Goal: Information Seeking & Learning: Find specific fact

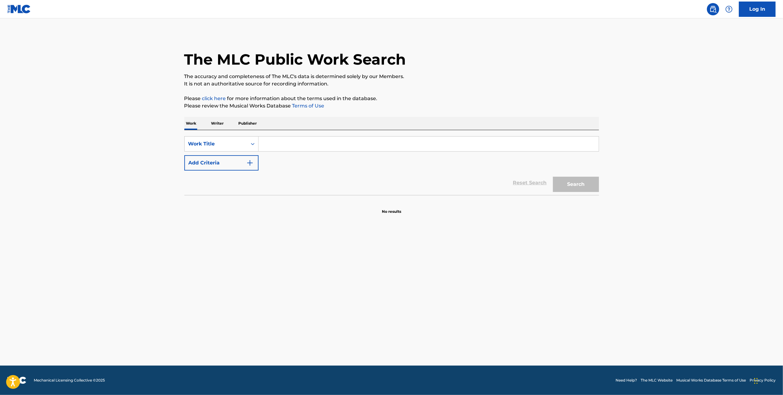
click at [316, 149] on input "Search Form" at bounding box center [428, 144] width 340 height 15
type input "Beyond The Sea"
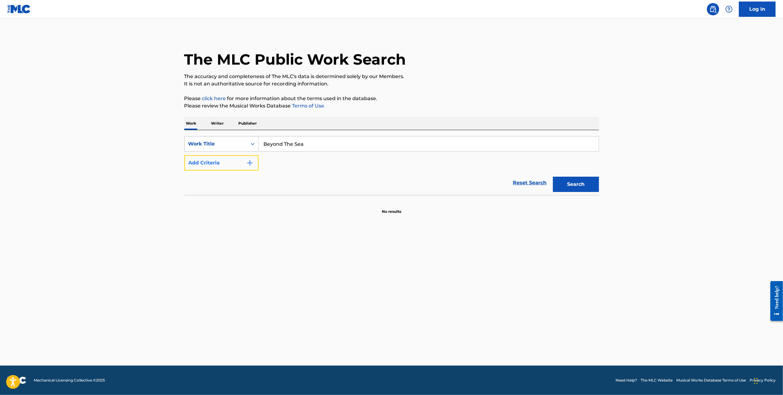
click at [243, 164] on button "Add Criteria" at bounding box center [221, 162] width 74 height 15
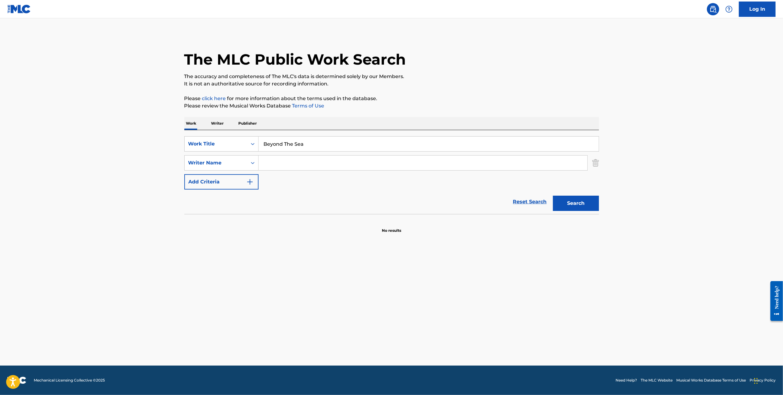
click at [286, 164] on input "Search Form" at bounding box center [422, 163] width 329 height 15
paste input "Charles Trenet, Jack Lawrence"
click at [553, 196] on button "Search" at bounding box center [576, 203] width 46 height 15
drag, startPoint x: 302, startPoint y: 162, endPoint x: 228, endPoint y: 162, distance: 73.9
click at [228, 162] on div "SearchWithCriteria49759210-c427-4db2-baa3-d6beafec33f3 Writer Name Charles Tren…" at bounding box center [391, 162] width 415 height 15
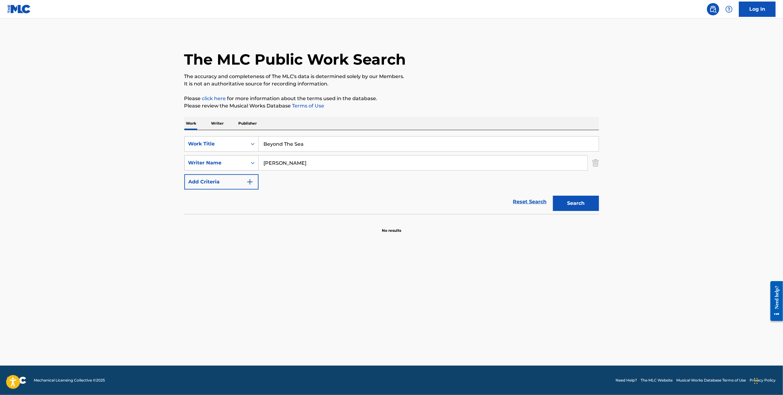
type input "Jack Lawrence"
click at [553, 196] on button "Search" at bounding box center [576, 203] width 46 height 15
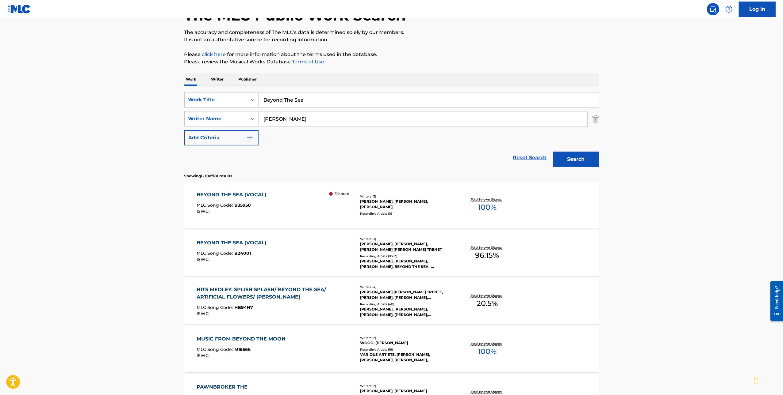
scroll to position [52, 0]
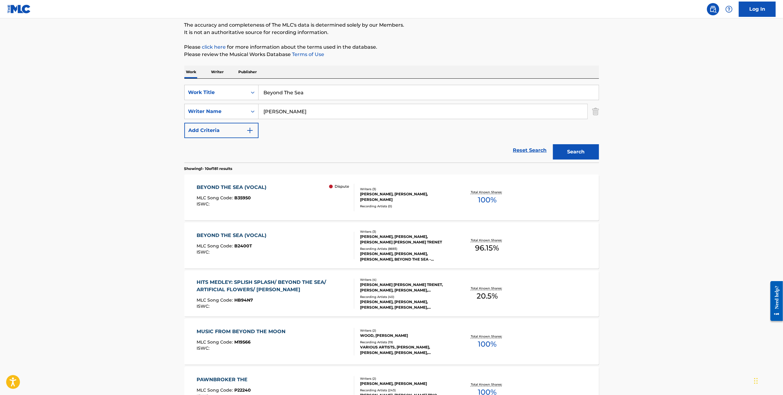
click at [414, 205] on div "Recording Artists ( 0 )" at bounding box center [406, 206] width 93 height 5
click at [388, 254] on div "BOBBY DARIN, BOBBY DARIN, BOBBY DARIN, BEYOND THE SEA - KEVIN SPACEY, BOBBY DAR…" at bounding box center [406, 256] width 93 height 11
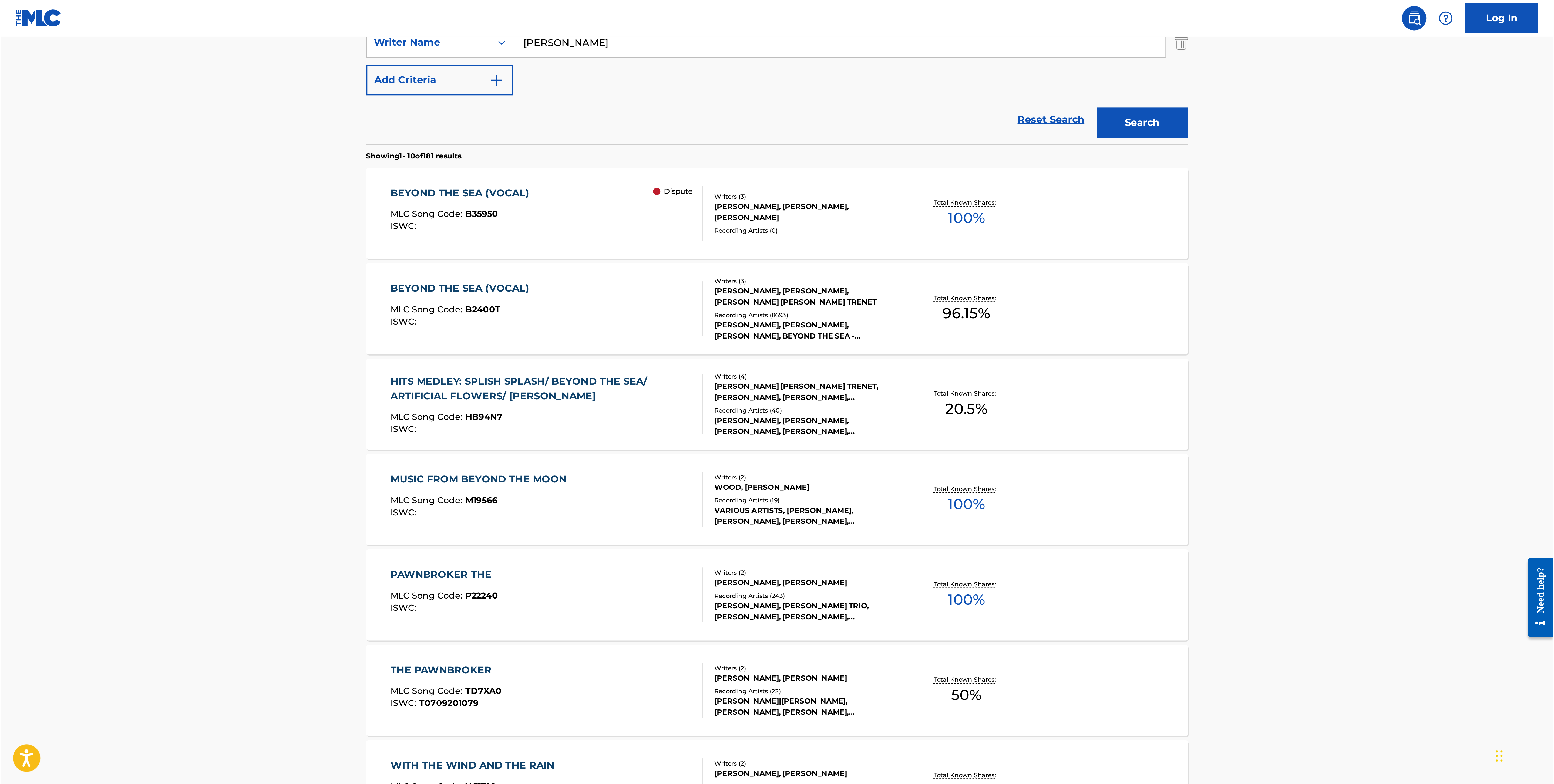
scroll to position [0, 0]
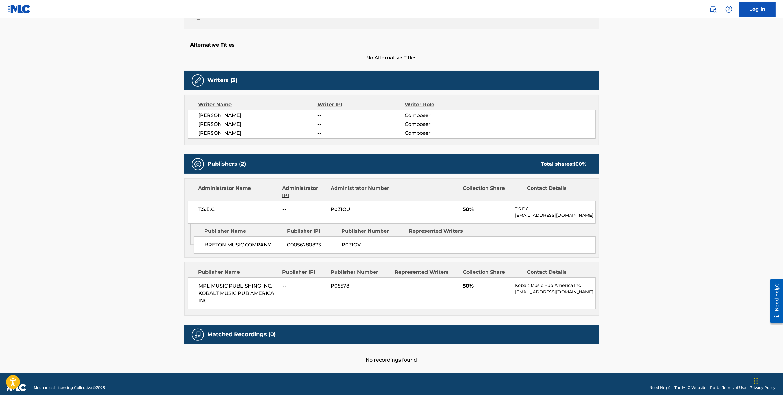
scroll to position [154, 0]
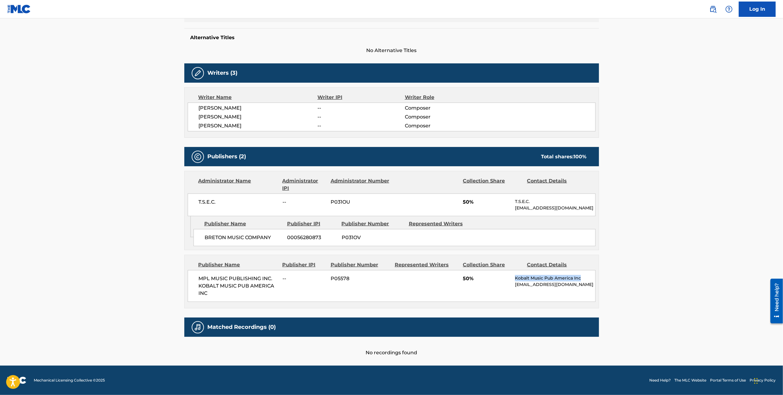
copy div "Kobalt Music Pub America Inc"
drag, startPoint x: 509, startPoint y: 279, endPoint x: 581, endPoint y: 278, distance: 71.7
click at [581, 278] on div "MPL MUSIC PUBLISHING INC. KOBALT MUSIC PUB AMERICA INC -- P05578 50% Kobalt Mus…" at bounding box center [392, 286] width 408 height 32
copy div "Kobalt Music Pub America Inc"
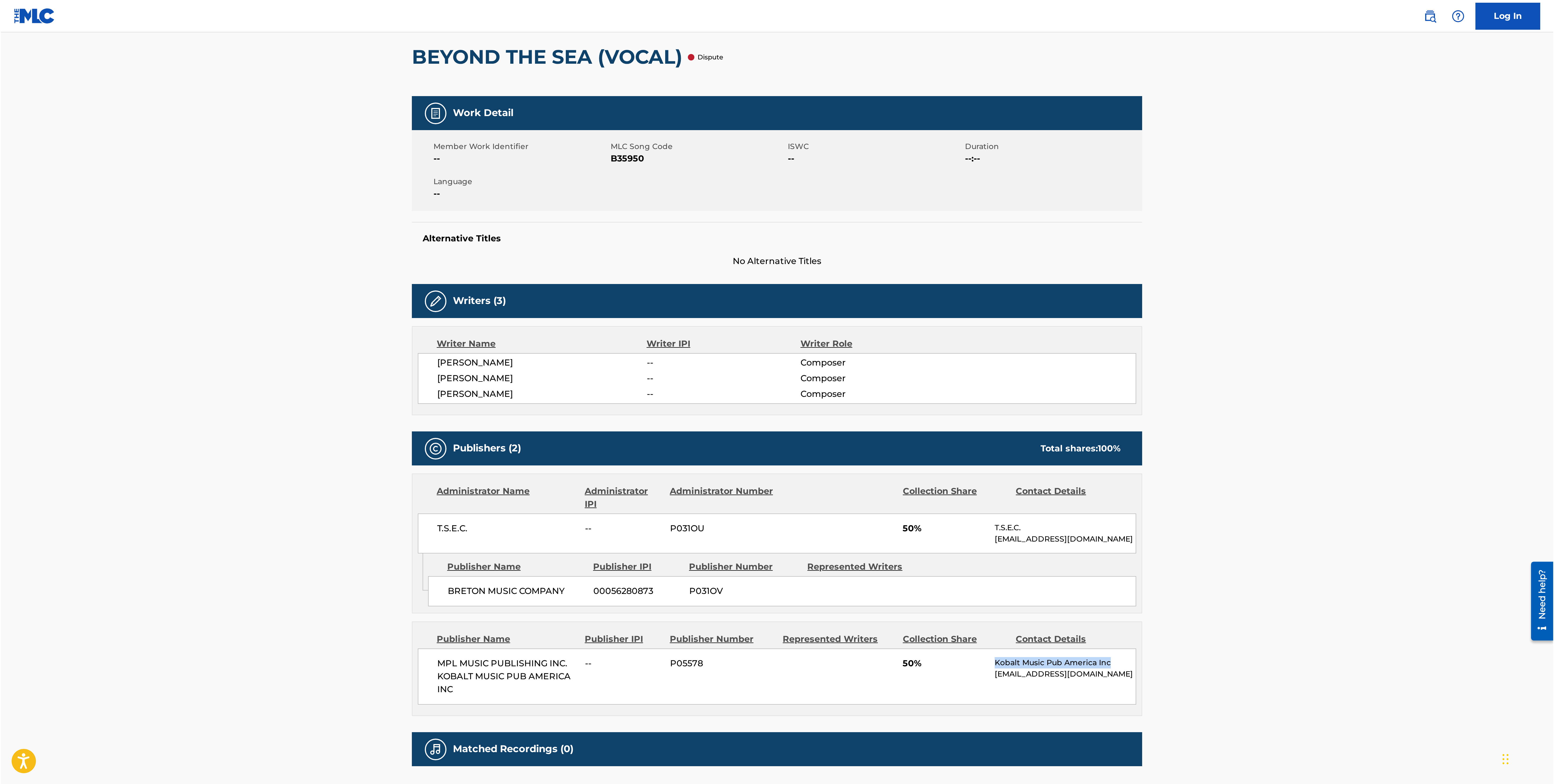
scroll to position [0, 0]
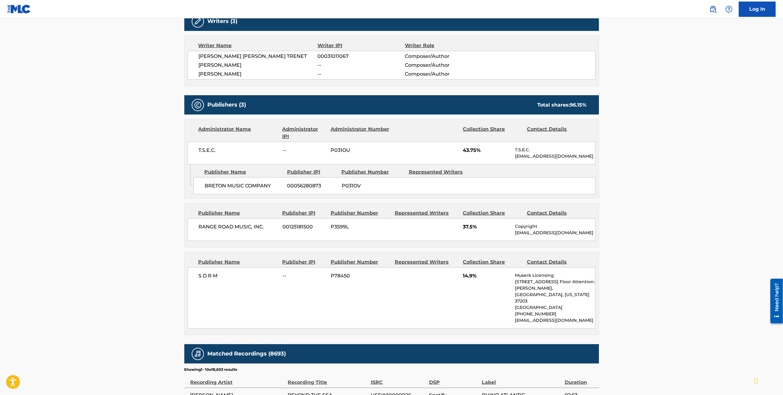
scroll to position [350, 0]
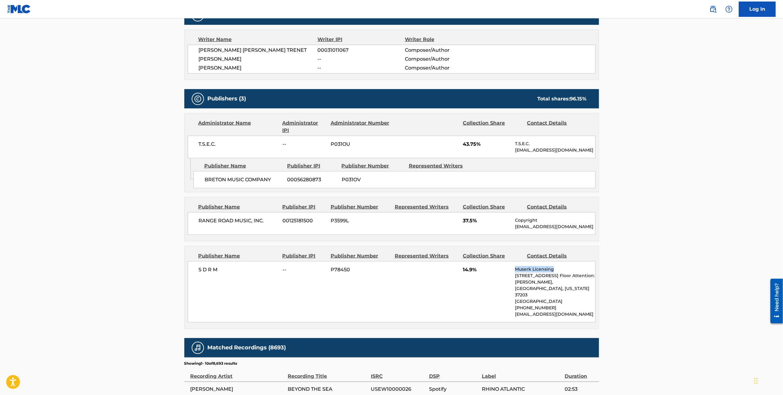
copy p "Muserk Licensing"
drag, startPoint x: 514, startPoint y: 269, endPoint x: 558, endPoint y: 273, distance: 45.0
click at [558, 273] on div "S D R M -- P78450 14.9% Muserk Licensing 818 18th Ave S, Unit 10th Floor Attent…" at bounding box center [392, 292] width 408 height 61
click at [519, 273] on p "Muserk Licensing" at bounding box center [555, 269] width 80 height 6
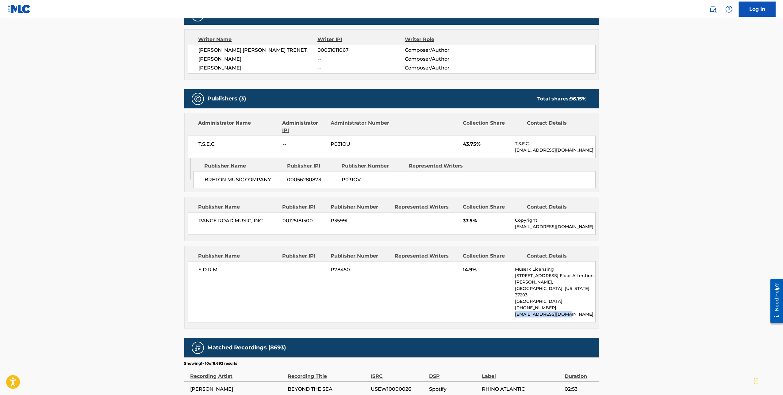
copy p "licensing@muserk.com"
drag, startPoint x: 508, startPoint y: 313, endPoint x: 576, endPoint y: 313, distance: 68.4
click at [576, 313] on div "S D R M -- P78450 14.9% Muserk Licensing 818 18th Ave S, Unit 10th Floor Attent…" at bounding box center [392, 292] width 408 height 61
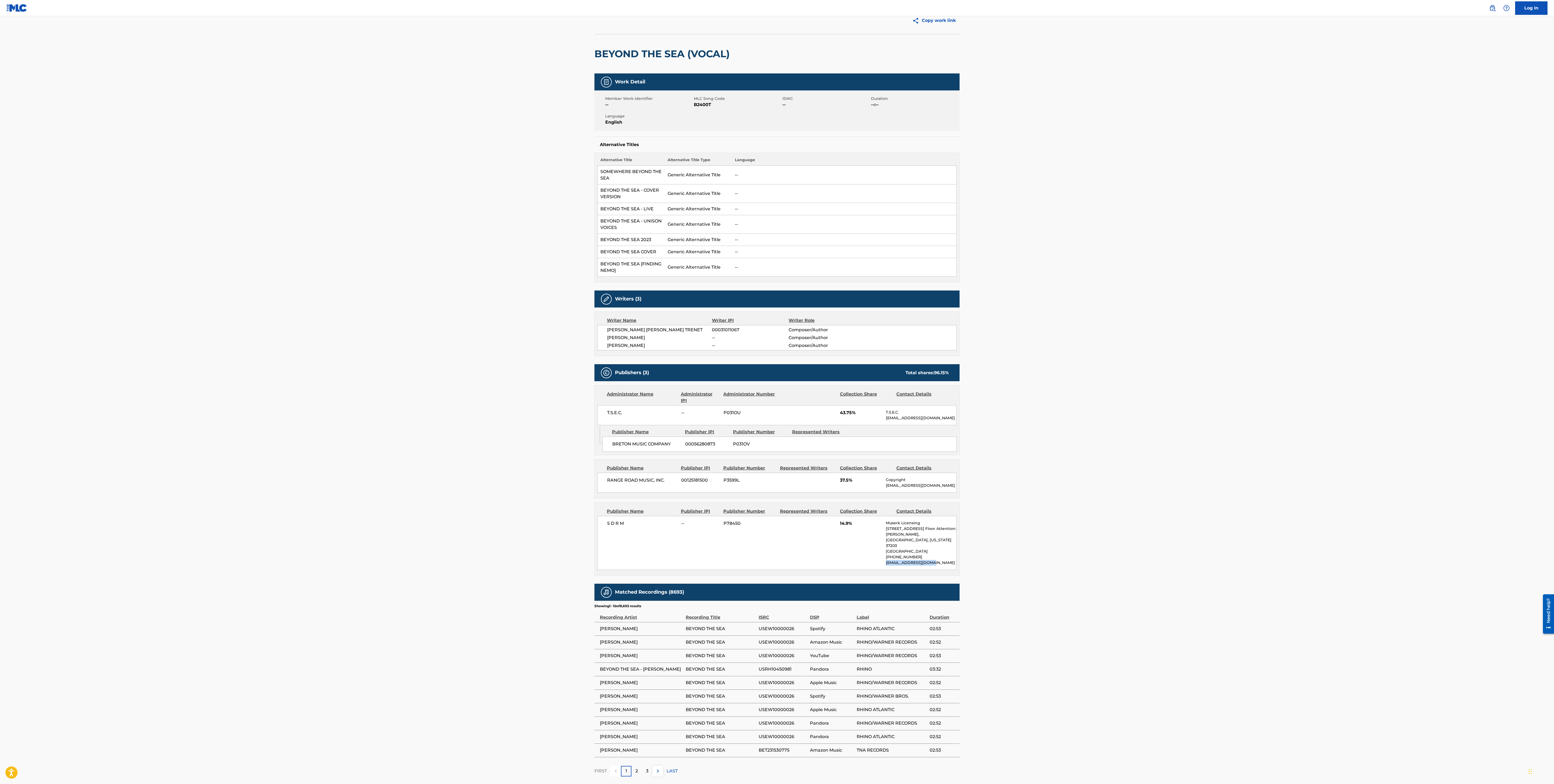
scroll to position [22, 0]
